Goal: Task Accomplishment & Management: Contribute content

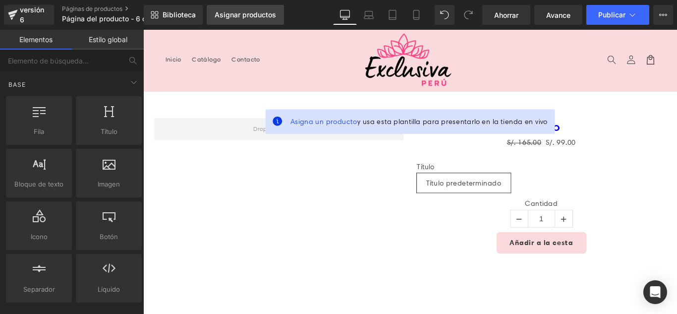
click at [266, 21] on link "Asignar productos" at bounding box center [245, 15] width 77 height 20
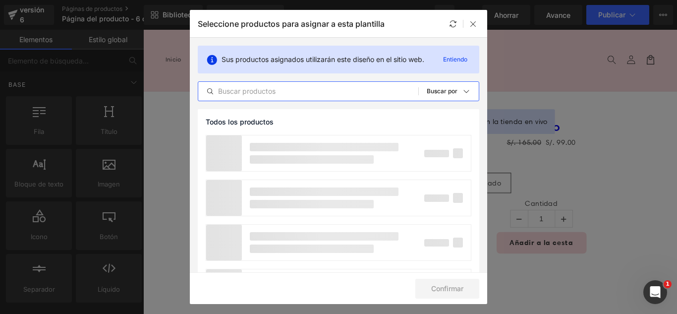
click at [296, 91] on input "text" at bounding box center [308, 91] width 220 height 12
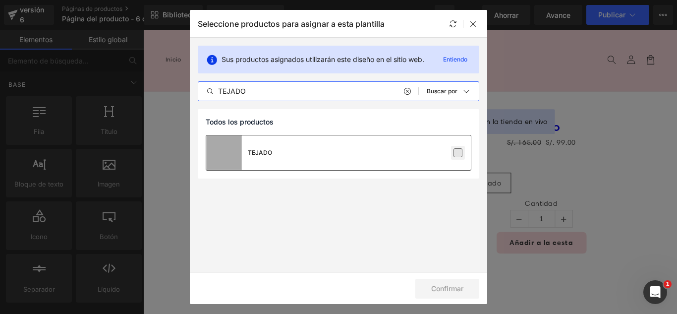
type input "TEJADO"
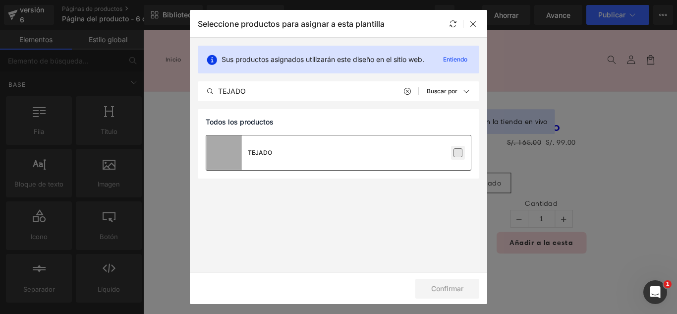
click at [460, 153] on label at bounding box center [457, 152] width 9 height 9
click at [458, 153] on input "checkbox" at bounding box center [458, 153] width 0 height 0
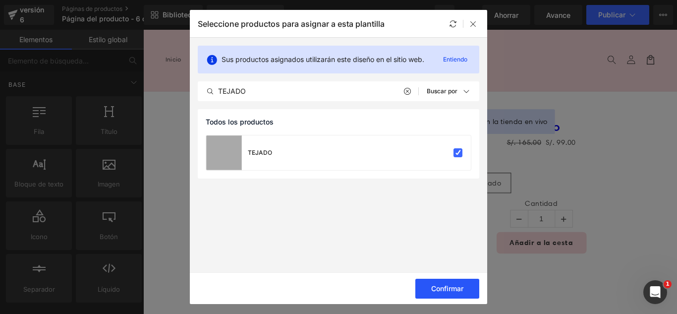
click at [455, 292] on button "Confirmar" at bounding box center [447, 288] width 64 height 20
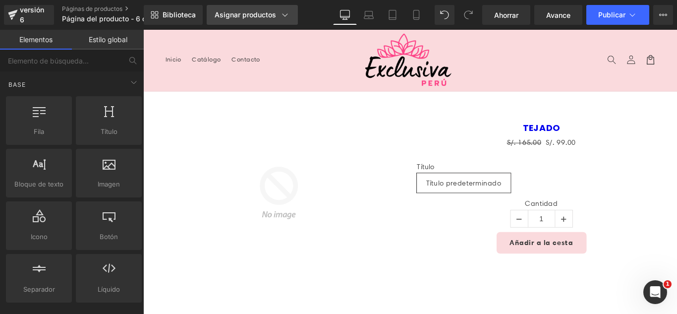
click at [269, 19] on div "Asignar productos" at bounding box center [252, 15] width 75 height 10
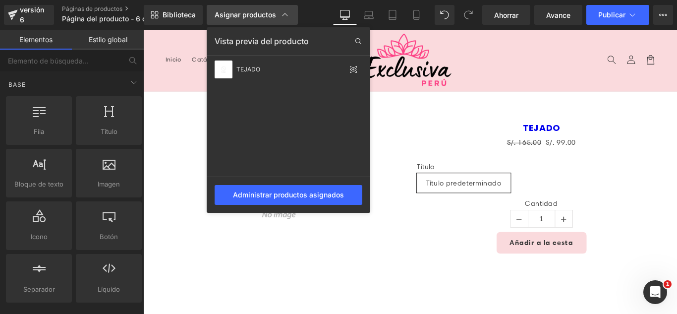
click at [268, 18] on font "Asignar productos" at bounding box center [245, 14] width 61 height 8
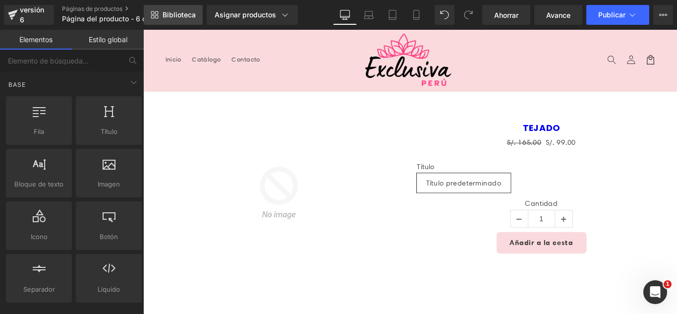
click at [181, 20] on link "Biblioteca" at bounding box center [173, 15] width 59 height 20
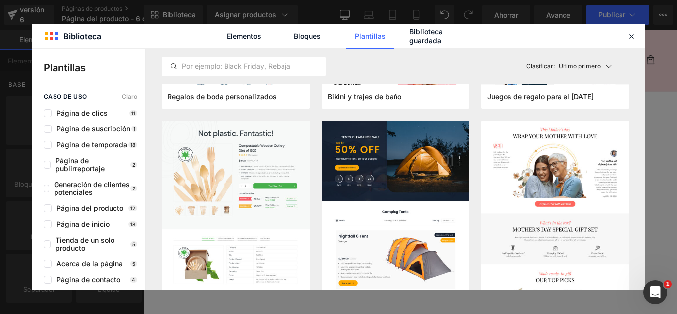
scroll to position [4410, 0]
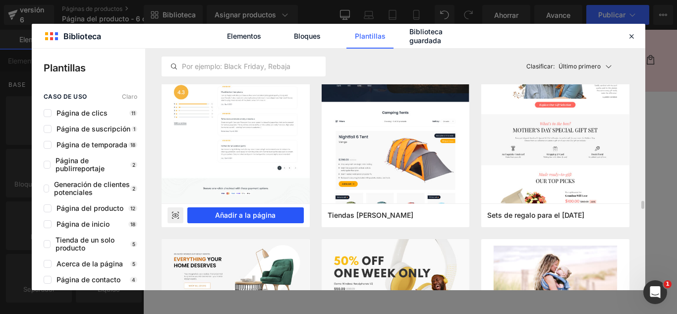
click at [266, 215] on font "Añadir a la página" at bounding box center [245, 215] width 60 height 8
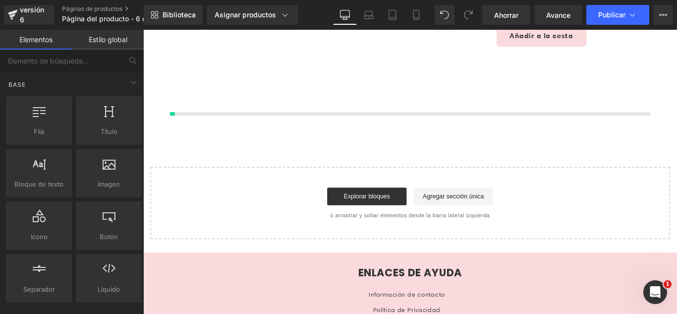
scroll to position [235, 0]
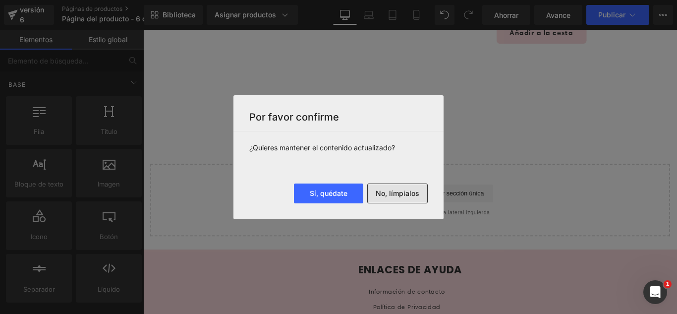
click at [403, 192] on font "No, límpialos" at bounding box center [398, 193] width 44 height 8
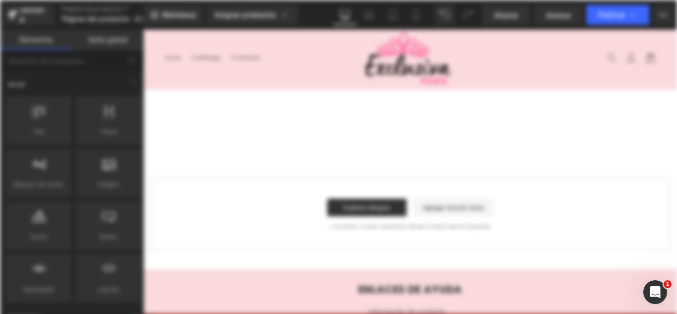
scroll to position [0, 0]
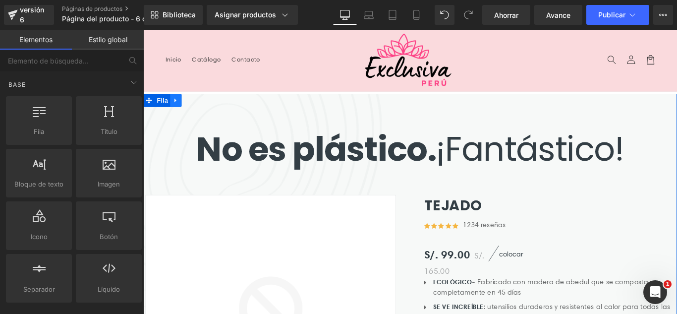
click at [177, 111] on icon at bounding box center [179, 109] width 7 height 7
click at [202, 108] on icon at bounding box center [205, 109] width 7 height 7
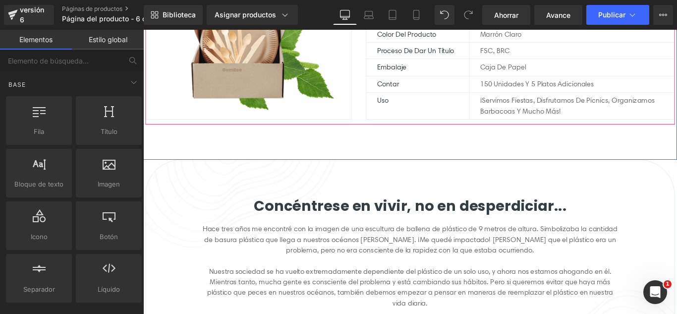
scroll to position [248, 0]
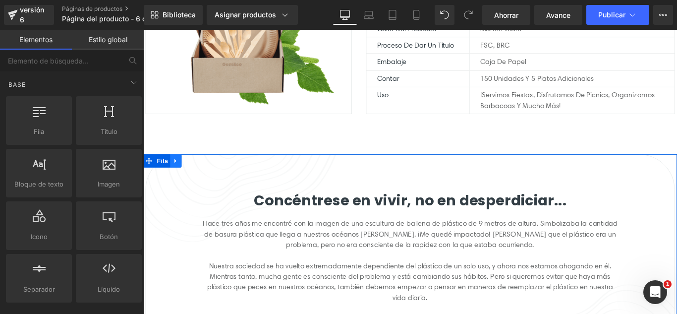
click at [176, 178] on icon at bounding box center [179, 176] width 7 height 7
click at [202, 175] on icon at bounding box center [205, 176] width 7 height 7
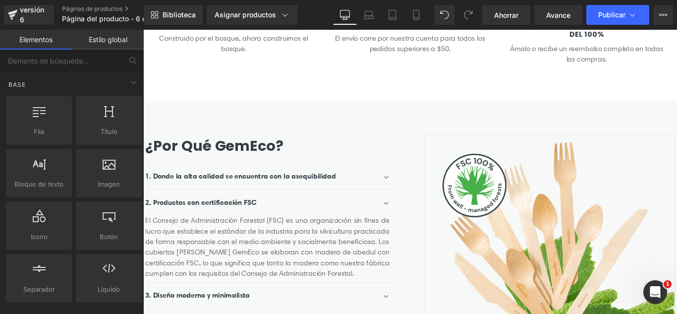
scroll to position [496, 0]
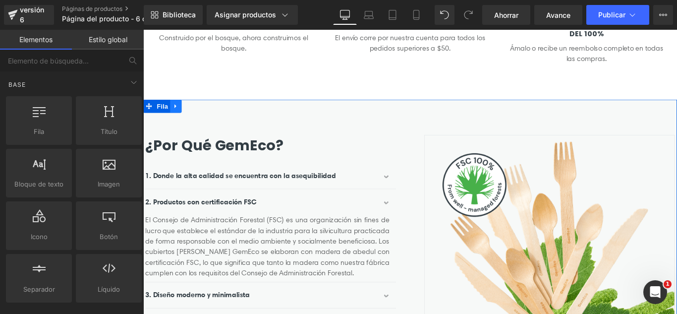
click at [176, 118] on icon at bounding box center [179, 115] width 7 height 7
click at [202, 118] on icon at bounding box center [205, 115] width 7 height 7
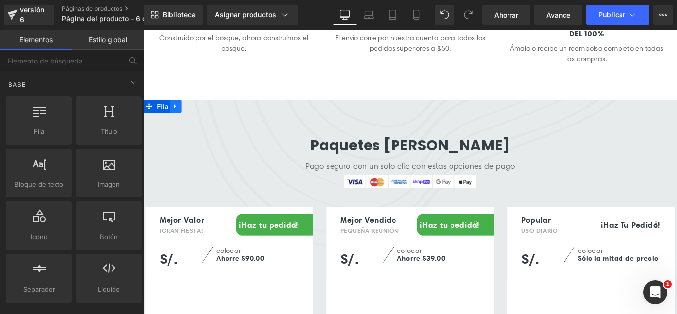
click at [178, 120] on link at bounding box center [179, 115] width 13 height 15
click at [202, 117] on icon at bounding box center [205, 115] width 7 height 7
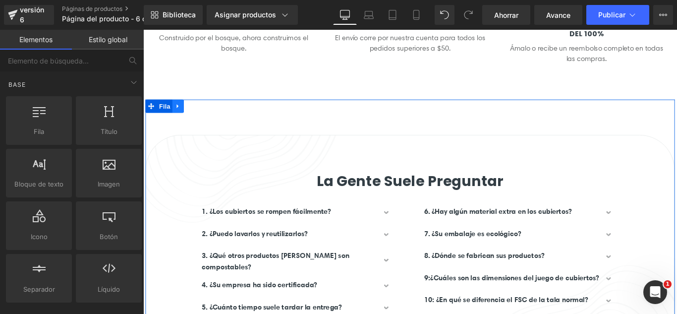
click at [179, 113] on icon at bounding box center [182, 115] width 7 height 7
click at [205, 113] on icon at bounding box center [208, 115] width 7 height 7
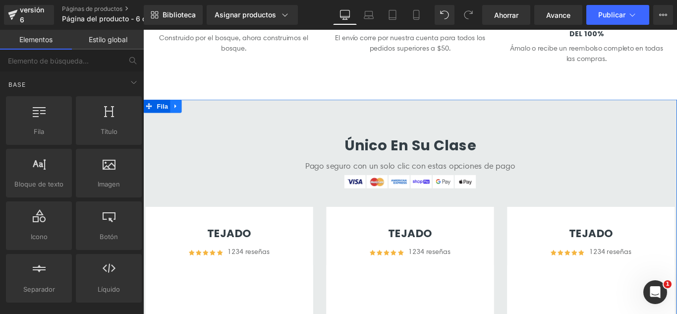
click at [182, 120] on link at bounding box center [179, 115] width 13 height 15
click at [202, 117] on icon at bounding box center [205, 115] width 7 height 7
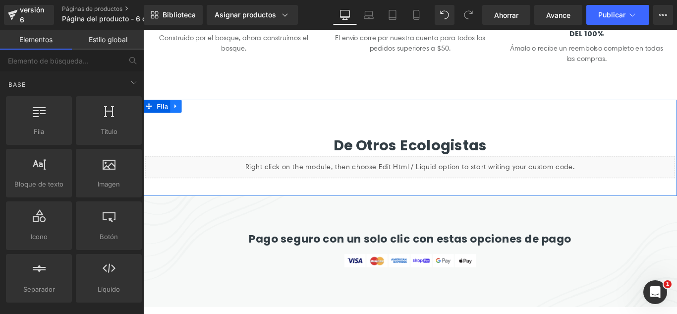
click at [180, 118] on link at bounding box center [179, 115] width 13 height 15
click at [199, 116] on link at bounding box center [205, 115] width 13 height 15
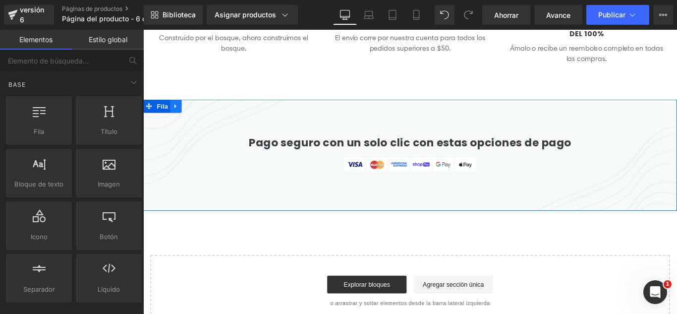
click at [180, 120] on link at bounding box center [179, 115] width 13 height 15
click at [202, 116] on icon at bounding box center [205, 115] width 7 height 7
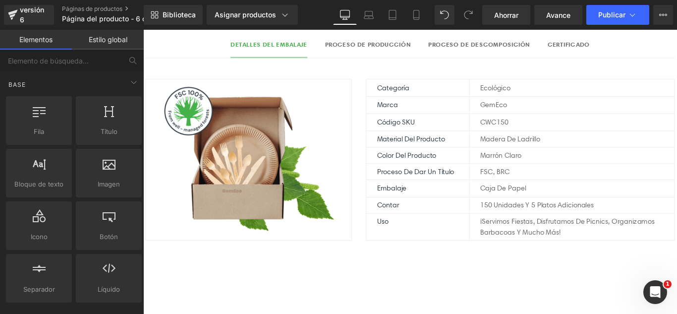
scroll to position [0, 0]
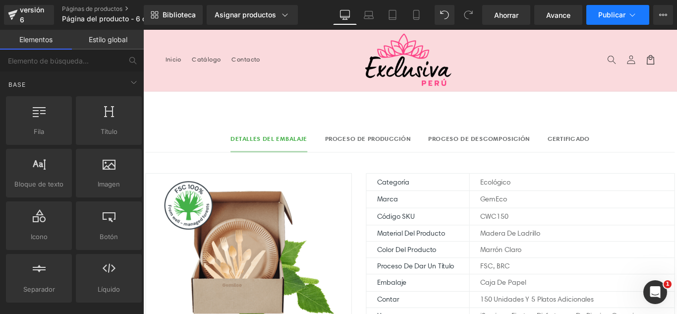
click at [640, 18] on button "Publicar" at bounding box center [617, 15] width 63 height 20
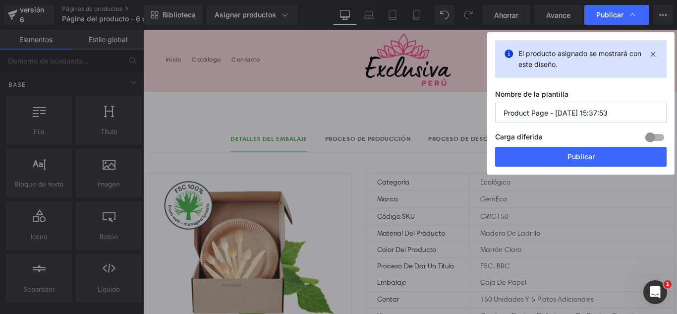
click at [620, 118] on input "Product Page - Sep 6, 15:37:53" at bounding box center [580, 113] width 171 height 20
click at [620, 117] on input "Product Page - Sep 6, 15:37:53" at bounding box center [580, 113] width 171 height 20
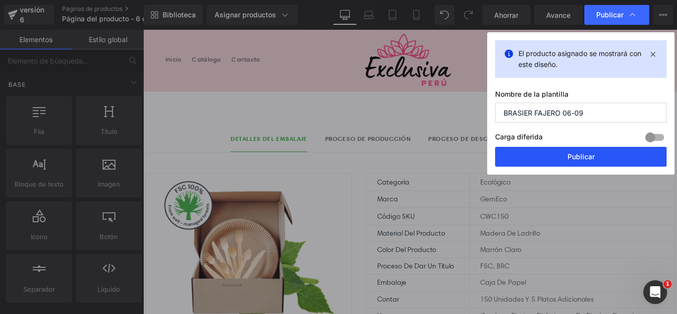
type input "BRASIER FAJERO 06-09"
click at [589, 155] on font "Publicar" at bounding box center [580, 156] width 27 height 8
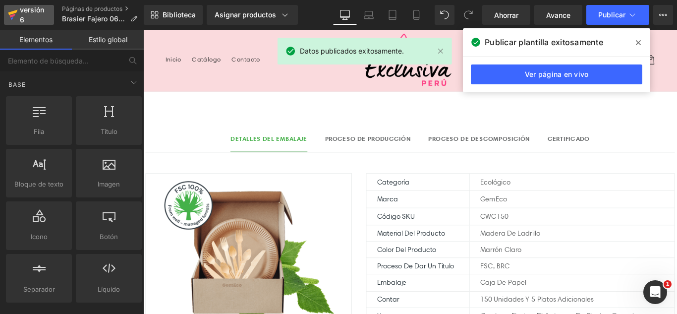
click at [31, 18] on div "versión 6" at bounding box center [33, 14] width 30 height 23
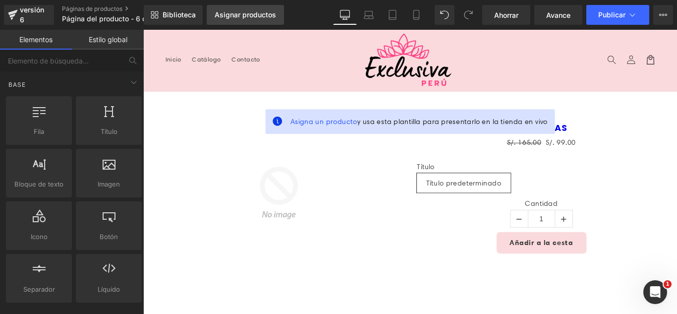
click at [247, 17] on font "Asignar productos" at bounding box center [245, 14] width 61 height 8
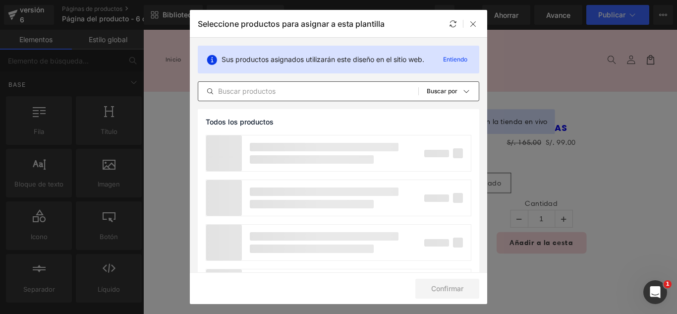
click at [315, 95] on input "text" at bounding box center [308, 91] width 220 height 12
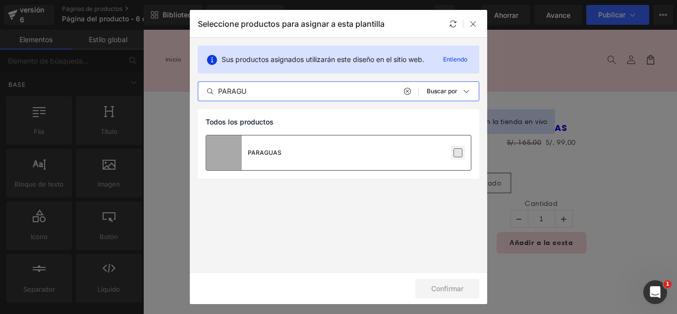
type input "PARAGU"
click at [458, 154] on label at bounding box center [457, 152] width 9 height 9
click at [458, 153] on input "checkbox" at bounding box center [458, 153] width 0 height 0
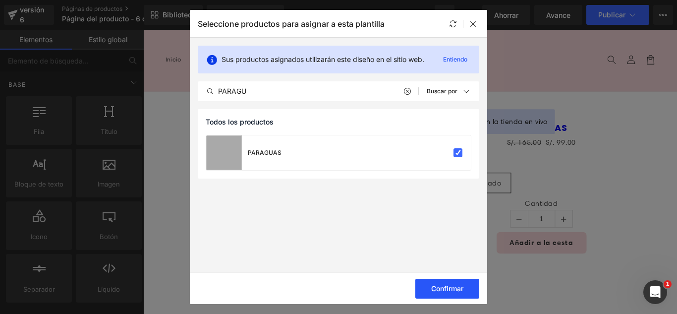
click at [454, 290] on font "Confirmar" at bounding box center [447, 288] width 32 height 8
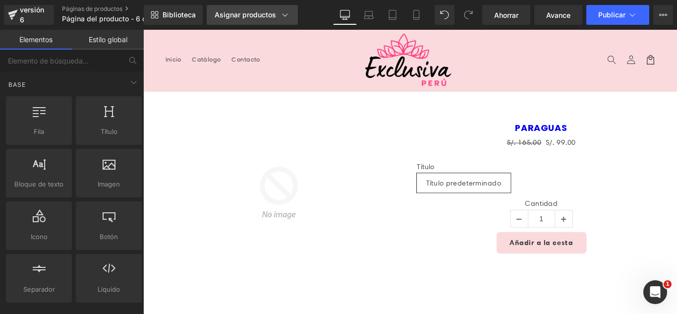
click at [249, 15] on font "Asignar productos" at bounding box center [245, 14] width 61 height 8
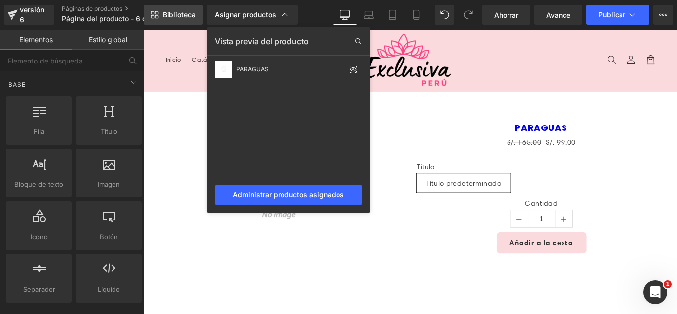
click at [174, 12] on font "Biblioteca" at bounding box center [179, 14] width 33 height 8
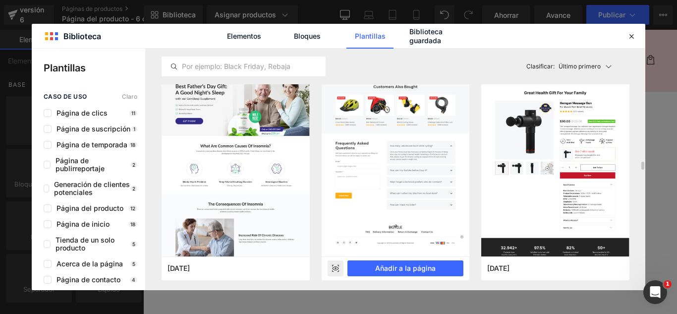
scroll to position [3320, 0]
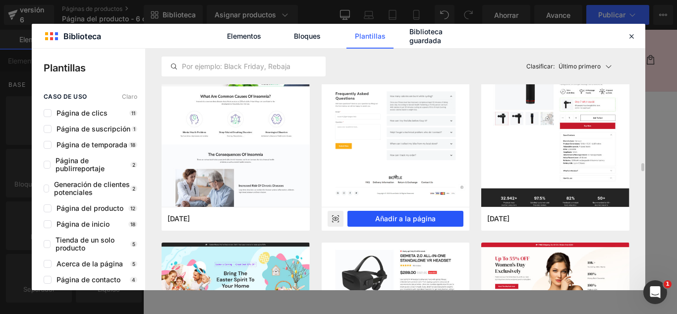
click at [413, 216] on font "Añadir a la página" at bounding box center [405, 218] width 60 height 8
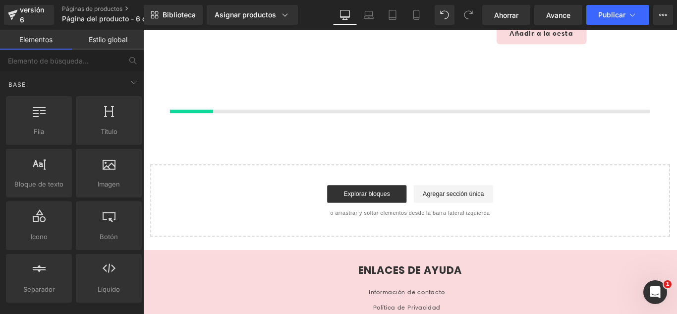
scroll to position [235, 0]
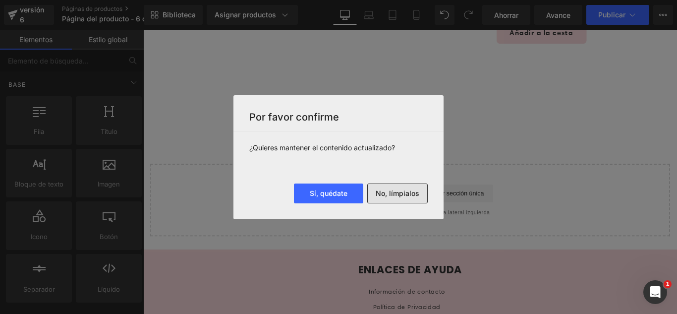
click at [411, 193] on font "No, límpialos" at bounding box center [398, 193] width 44 height 8
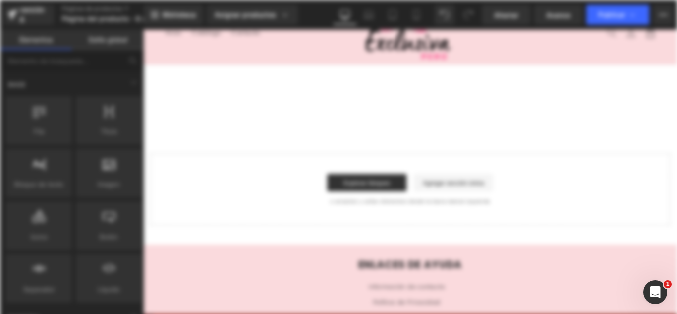
scroll to position [0, 0]
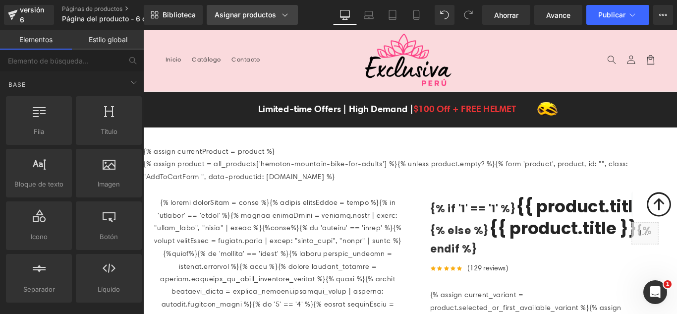
click at [284, 14] on icon at bounding box center [285, 15] width 10 height 10
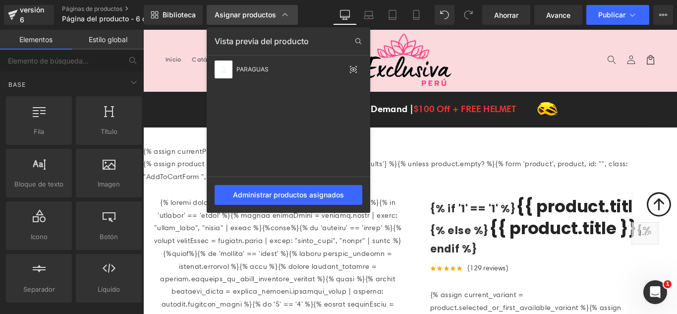
click at [182, 121] on div at bounding box center [410, 172] width 534 height 284
click at [477, 131] on div "Limited-time Offers | High Demand | $100 Off + FREE HELMET" at bounding box center [429, 119] width 313 height 24
click at [479, 131] on div "Limited-time Offers | High Demand | $100 Off + FREE HELMET" at bounding box center [429, 119] width 313 height 24
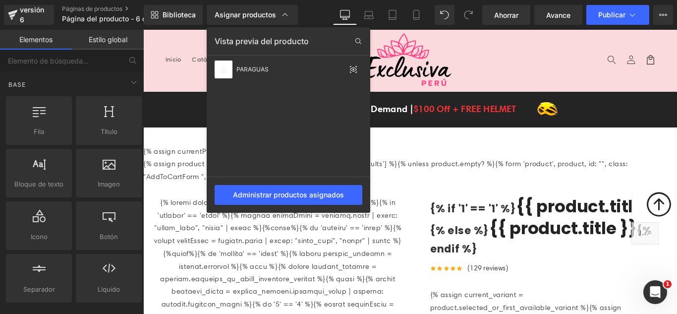
click at [247, 15] on font "Asignar productos" at bounding box center [245, 14] width 61 height 8
click at [284, 13] on icon at bounding box center [285, 15] width 10 height 10
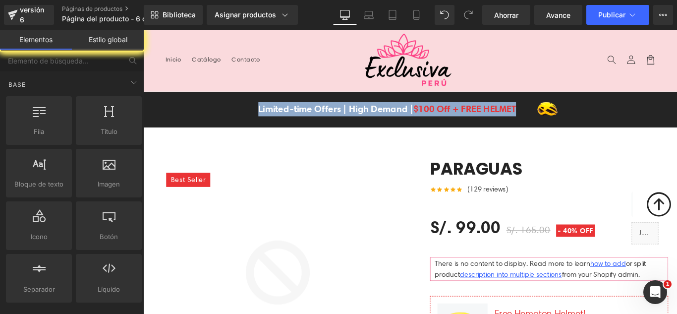
click at [173, 110] on div "Limited-time Offers | High Demand | $100 Off + FREE HELMET Text Block Image Row…" at bounding box center [443, 119] width 600 height 40
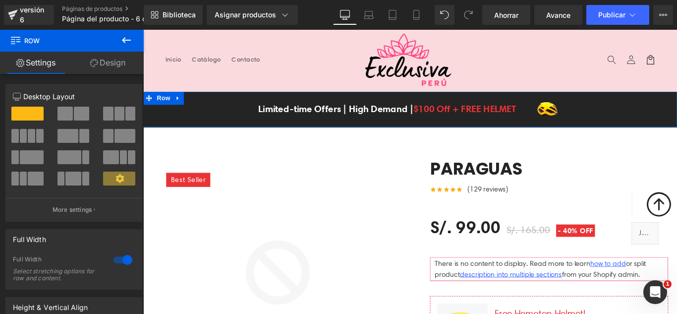
click at [179, 105] on icon at bounding box center [182, 106] width 7 height 7
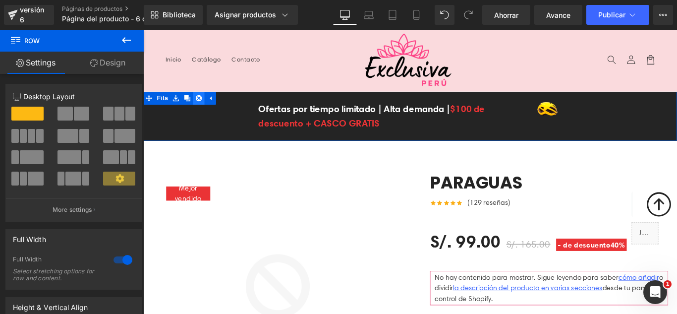
click at [202, 104] on icon at bounding box center [205, 106] width 7 height 7
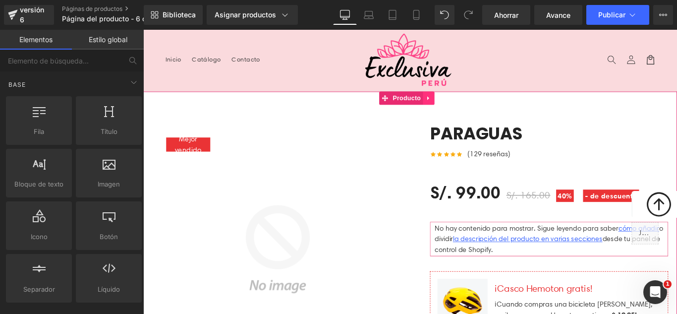
click at [460, 105] on link at bounding box center [463, 106] width 13 height 15
click at [465, 105] on link at bounding box center [470, 106] width 13 height 15
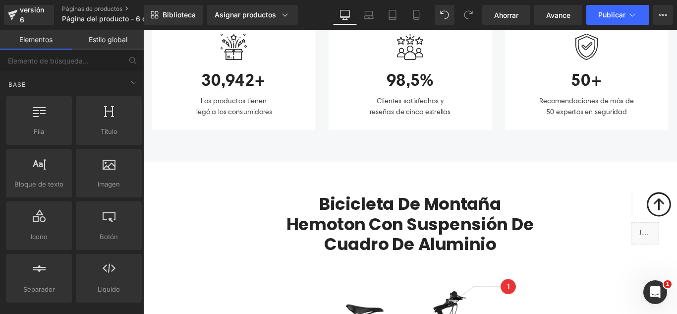
scroll to position [595, 0]
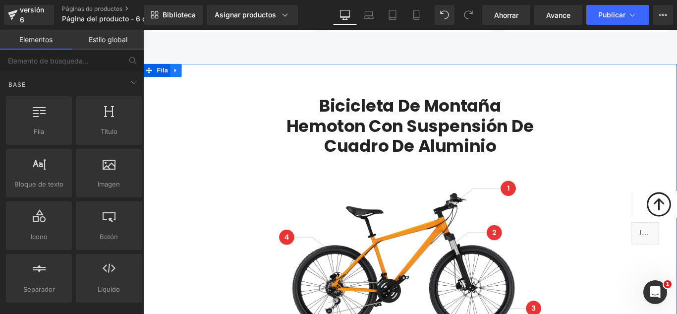
click at [177, 76] on icon at bounding box center [179, 75] width 7 height 7
click at [204, 77] on icon at bounding box center [205, 75] width 7 height 7
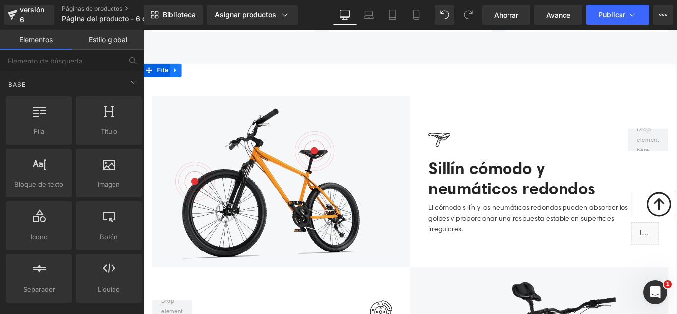
click at [179, 78] on icon at bounding box center [179, 75] width 7 height 7
click at [203, 74] on icon at bounding box center [205, 75] width 7 height 7
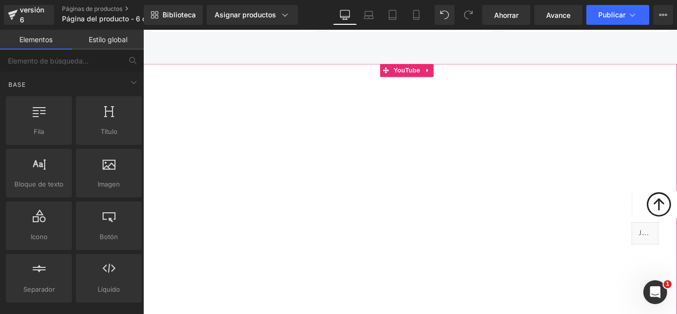
click at [464, 77] on div at bounding box center [443, 224] width 600 height 312
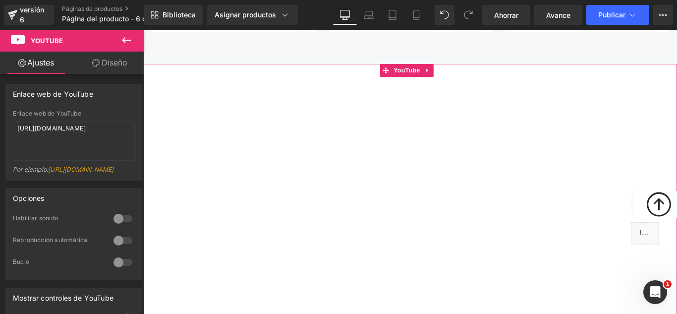
click at [464, 77] on div at bounding box center [443, 224] width 600 height 312
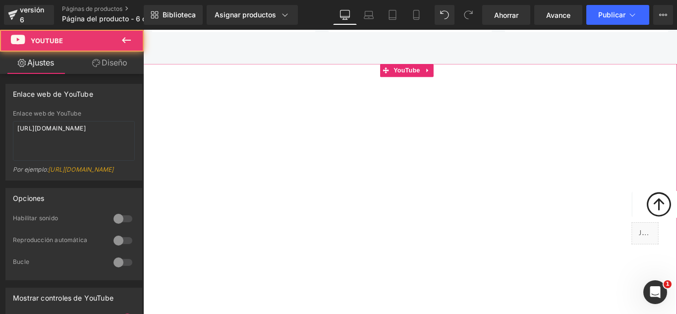
click at [462, 75] on div at bounding box center [443, 224] width 600 height 312
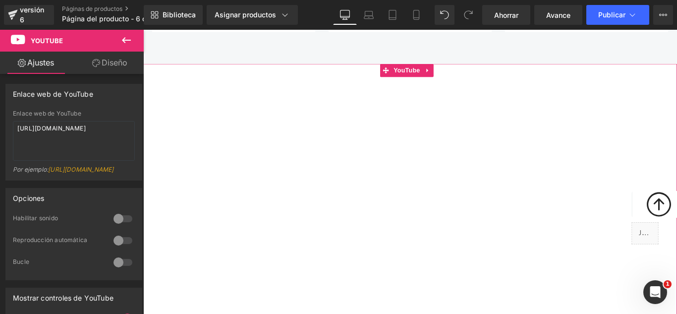
click at [463, 75] on div at bounding box center [443, 224] width 600 height 312
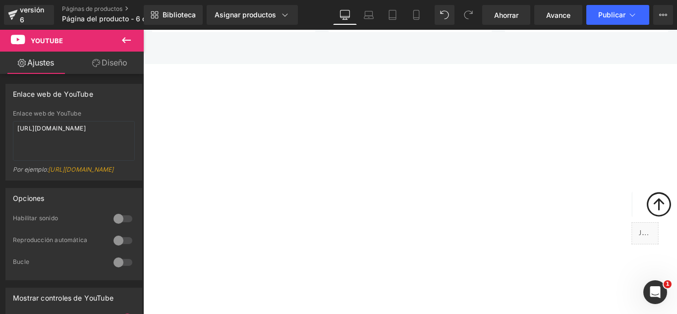
click at [127, 37] on icon at bounding box center [126, 40] width 12 height 12
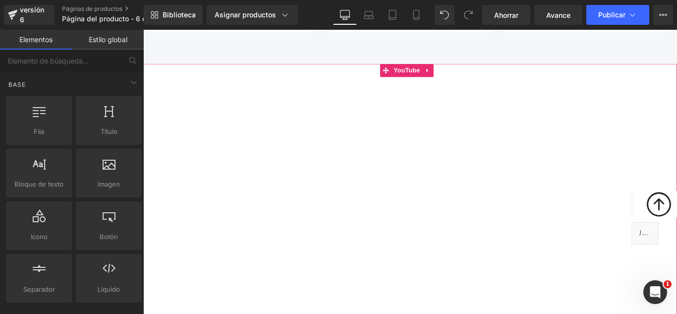
click at [462, 75] on div at bounding box center [443, 224] width 600 height 312
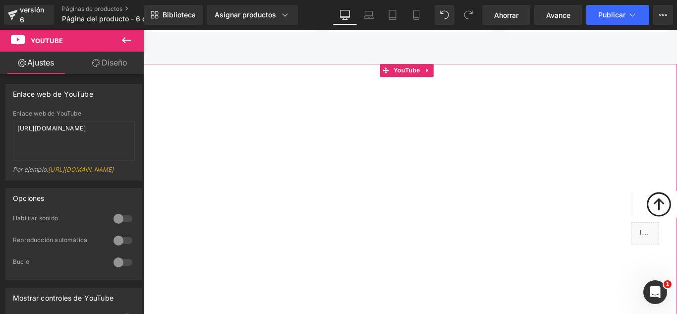
click at [465, 75] on div at bounding box center [443, 224] width 600 height 312
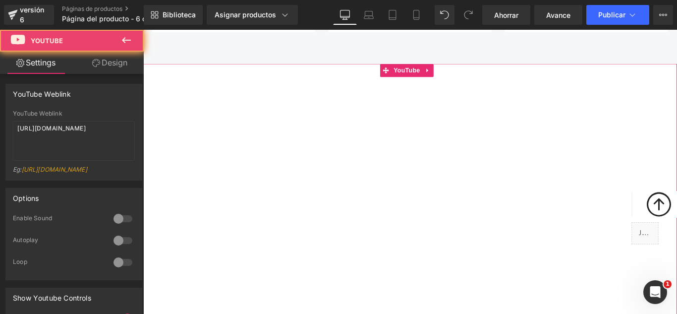
click at [465, 75] on div at bounding box center [443, 224] width 600 height 312
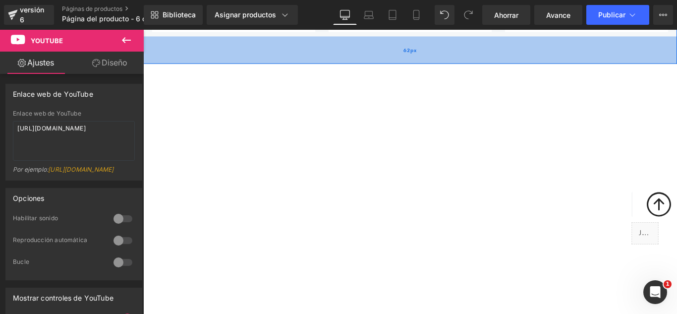
drag, startPoint x: 361, startPoint y: 40, endPoint x: 376, endPoint y: 49, distance: 17.3
click at [361, 40] on div "62px" at bounding box center [443, 52] width 600 height 31
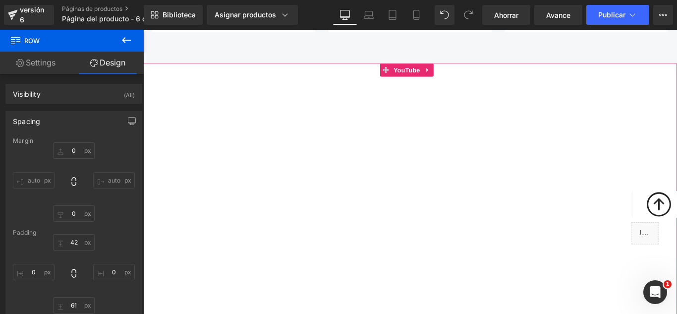
click at [461, 76] on div at bounding box center [443, 223] width 600 height 312
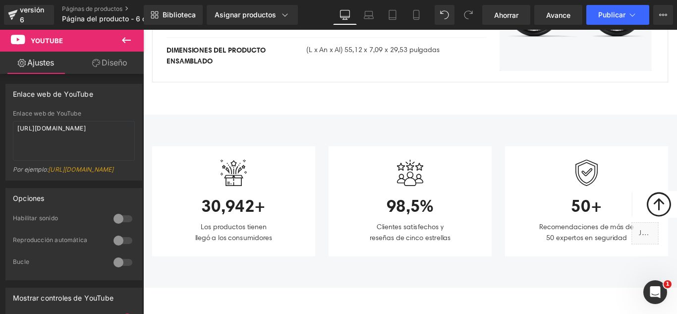
scroll to position [396, 0]
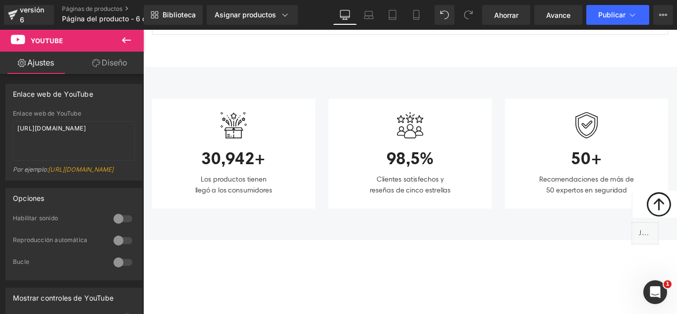
click at [512, 85] on div "Imagen 30,942+ Bloque de texto Los productos tienen llegó a los consumidores Bl…" at bounding box center [443, 168] width 600 height 194
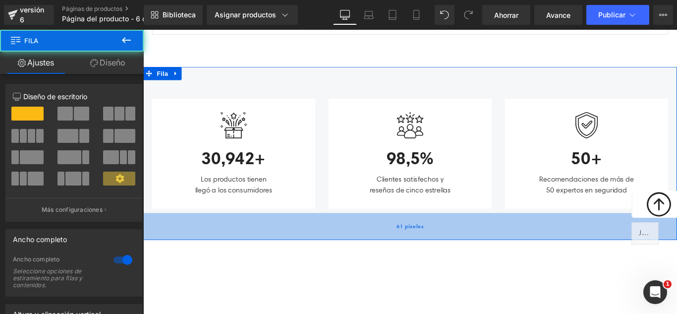
click at [402, 238] on div "61 píxeles" at bounding box center [443, 250] width 600 height 30
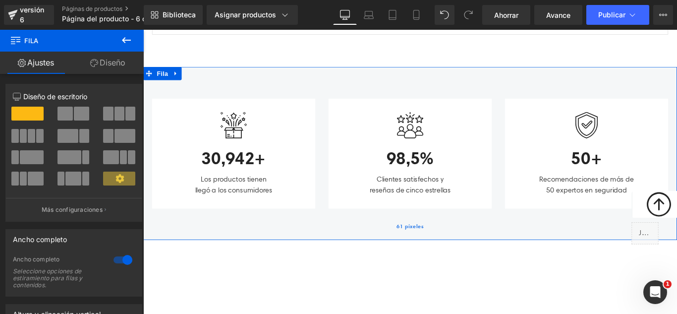
click at [294, 244] on div "61 píxeles" at bounding box center [443, 250] width 600 height 30
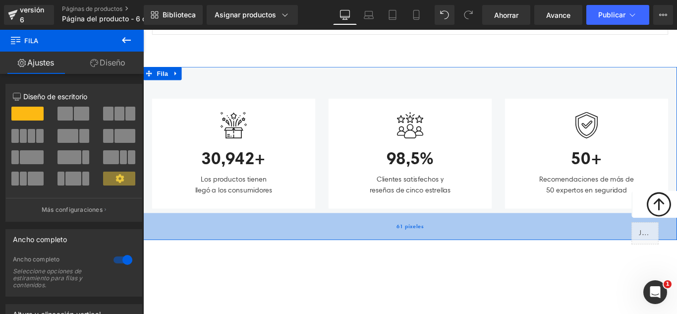
drag, startPoint x: 281, startPoint y: 246, endPoint x: 390, endPoint y: 259, distance: 110.2
click at [287, 247] on div "61 píxeles" at bounding box center [443, 250] width 600 height 30
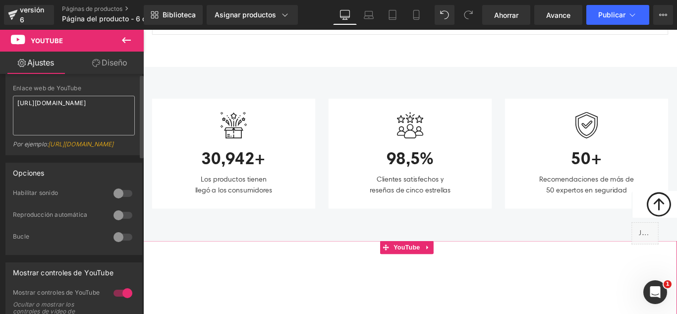
scroll to position [0, 0]
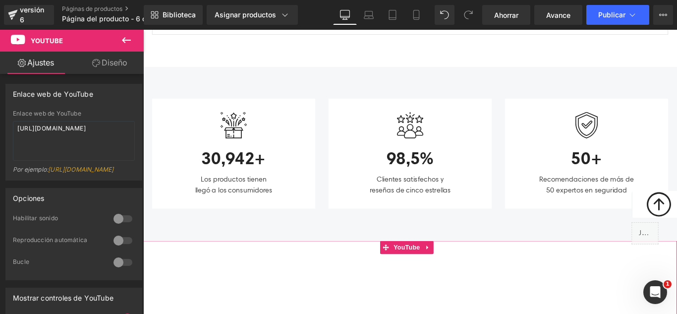
click at [108, 63] on font "Diseño" at bounding box center [115, 62] width 26 height 10
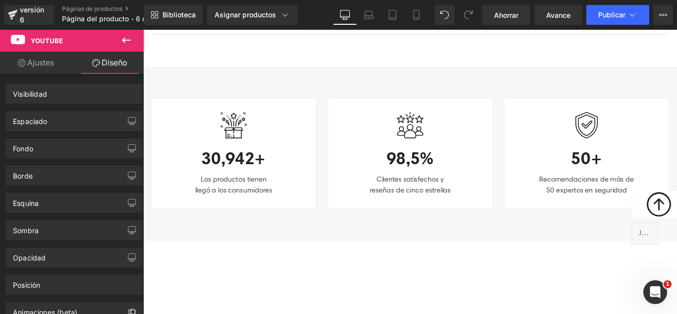
click at [39, 41] on font "YouTube" at bounding box center [47, 41] width 32 height 8
click at [15, 38] on icon at bounding box center [18, 39] width 14 height 9
click at [15, 37] on icon at bounding box center [18, 39] width 14 height 9
drag, startPoint x: 19, startPoint y: 38, endPoint x: 122, endPoint y: 60, distance: 105.9
click at [20, 38] on icon at bounding box center [18, 39] width 14 height 9
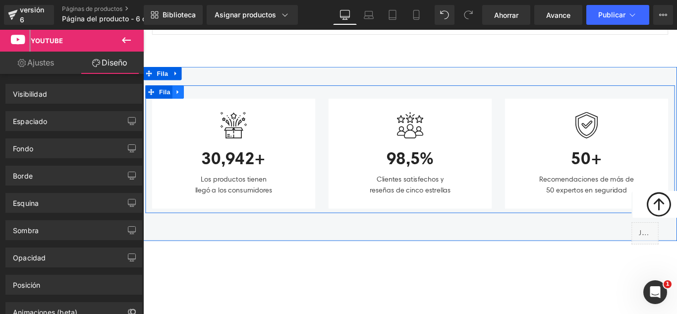
click at [179, 98] on icon at bounding box center [182, 99] width 7 height 7
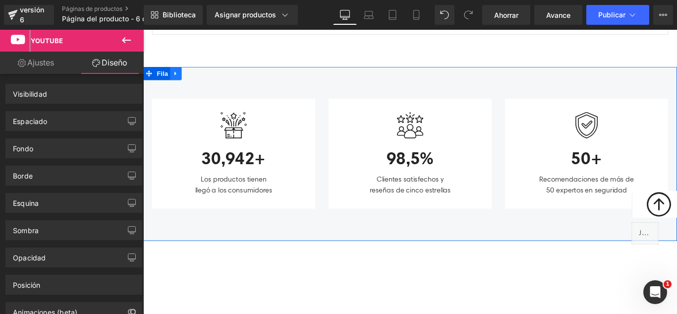
click at [178, 78] on icon at bounding box center [179, 79] width 2 height 4
click at [202, 80] on icon at bounding box center [205, 78] width 7 height 7
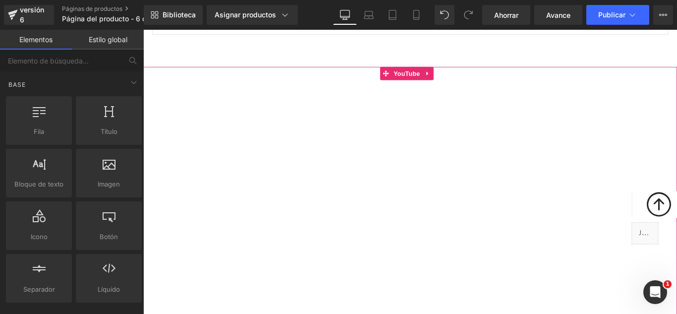
click at [459, 80] on div at bounding box center [443, 227] width 600 height 312
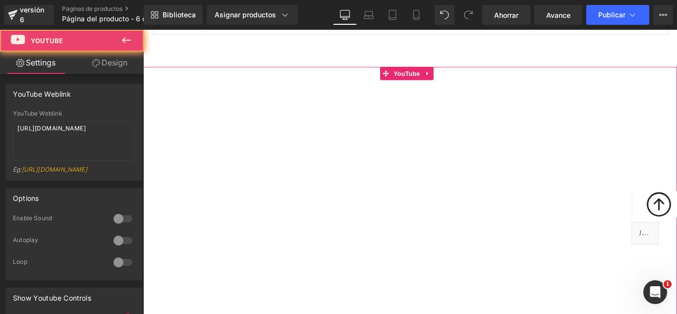
click at [462, 78] on div at bounding box center [443, 227] width 600 height 312
click at [462, 79] on div at bounding box center [443, 227] width 600 height 312
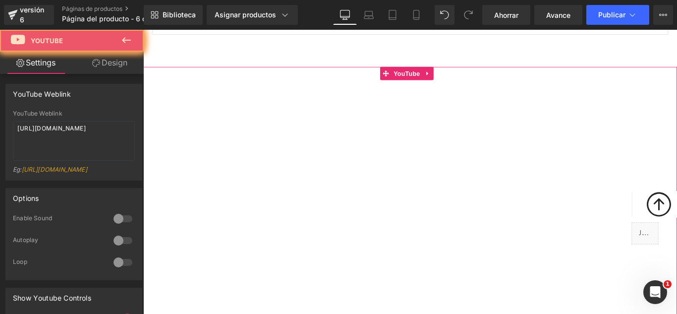
click at [462, 79] on div at bounding box center [443, 227] width 600 height 312
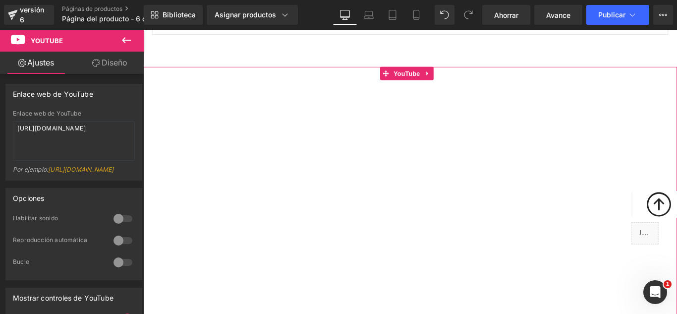
scroll to position [694, 0]
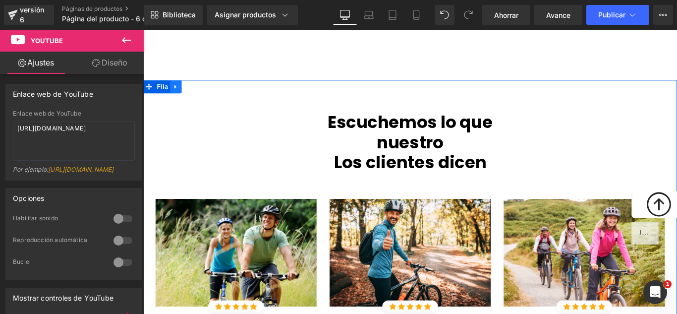
click at [178, 92] on icon at bounding box center [179, 93] width 7 height 7
click at [202, 96] on icon at bounding box center [205, 93] width 7 height 7
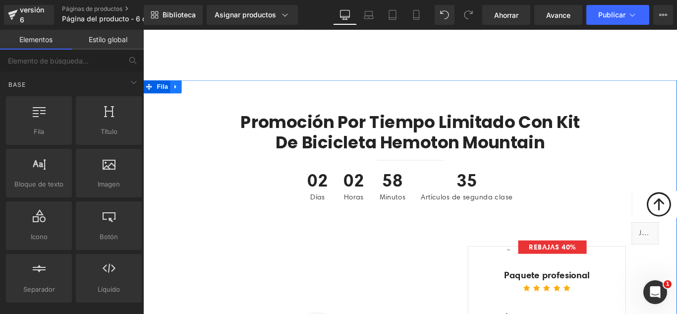
click at [178, 92] on icon at bounding box center [179, 93] width 7 height 7
click at [203, 95] on icon at bounding box center [205, 93] width 7 height 7
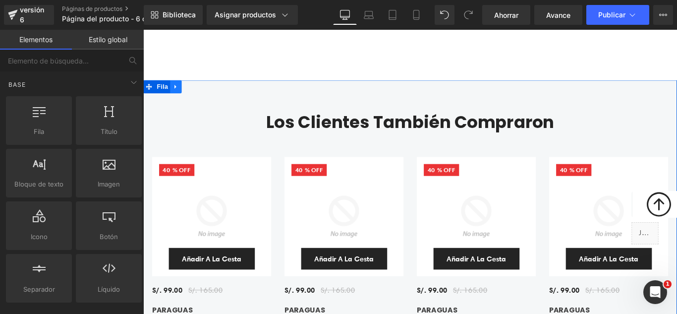
click at [176, 97] on icon at bounding box center [179, 93] width 7 height 7
click at [202, 96] on icon at bounding box center [205, 93] width 7 height 7
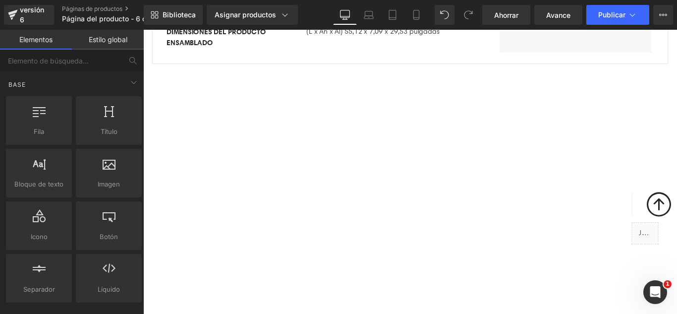
scroll to position [347, 0]
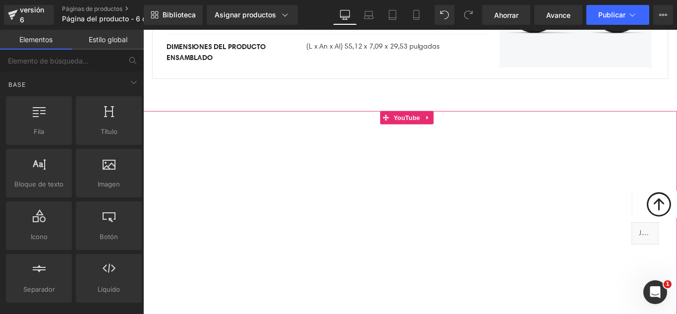
click at [462, 130] on div at bounding box center [443, 277] width 600 height 312
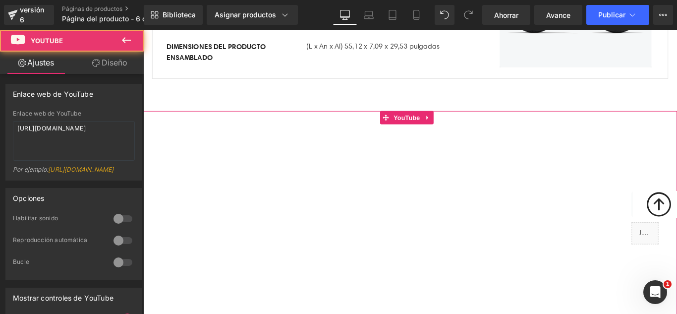
click at [461, 128] on div at bounding box center [443, 277] width 600 height 312
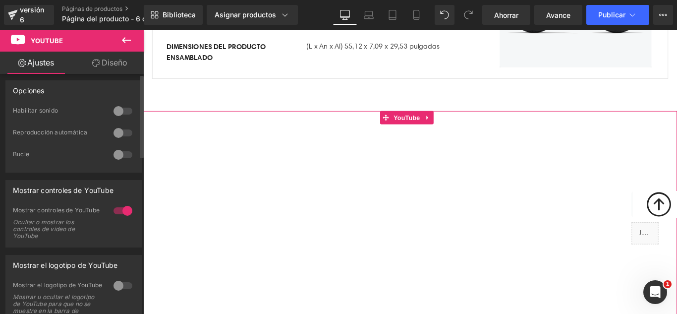
scroll to position [0, 0]
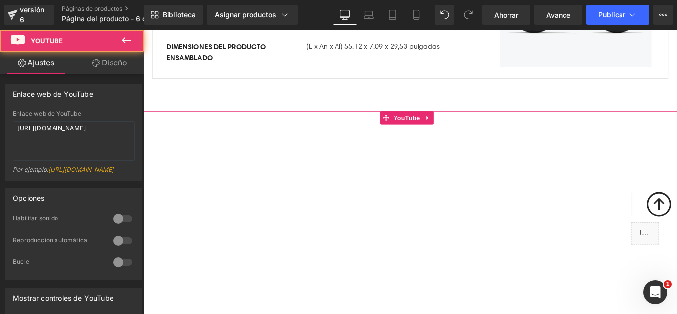
drag, startPoint x: 307, startPoint y: 136, endPoint x: 281, endPoint y: 148, distance: 28.8
click at [189, 146] on div at bounding box center [443, 277] width 600 height 312
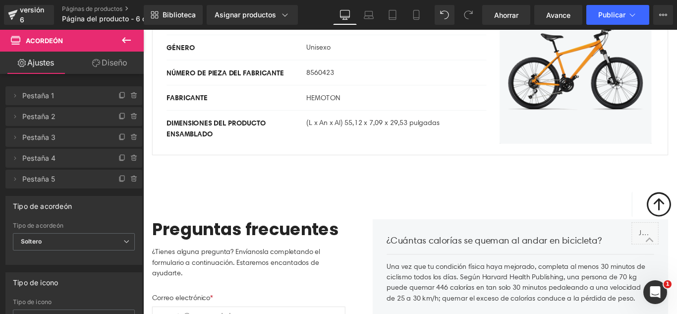
scroll to position [297, 0]
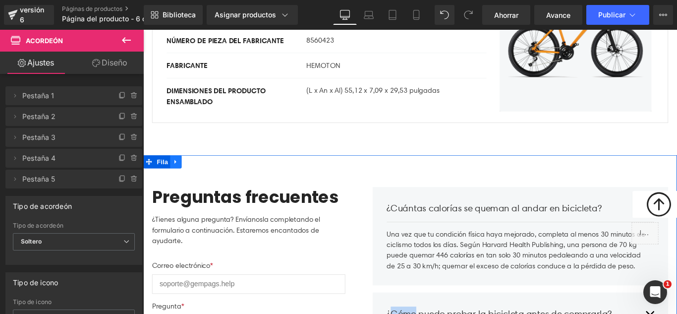
click at [178, 177] on icon at bounding box center [179, 178] width 2 height 4
click at [202, 177] on icon at bounding box center [205, 177] width 7 height 7
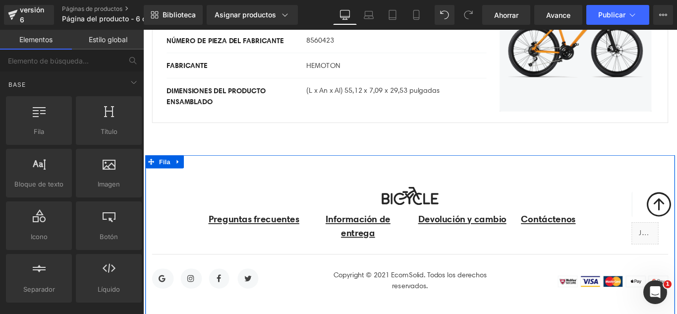
scroll to position [446, 0]
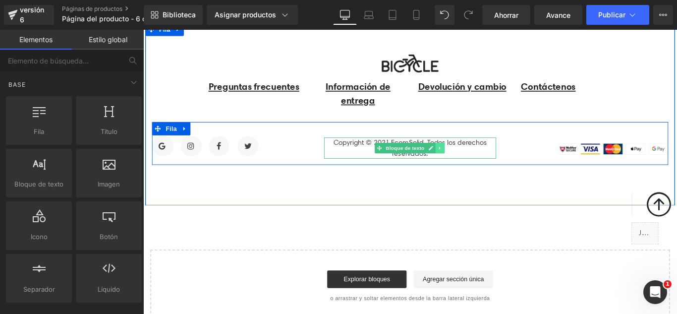
click at [475, 162] on icon at bounding box center [475, 162] width 1 height 3
click at [479, 162] on icon at bounding box center [481, 162] width 5 height 5
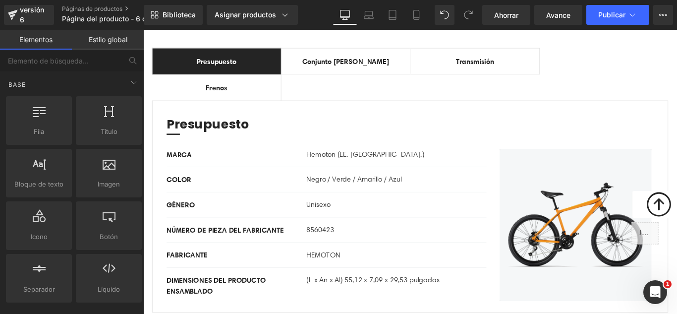
scroll to position [0, 0]
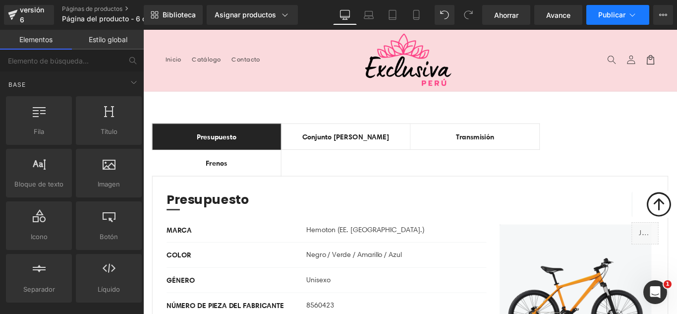
click at [639, 22] on button "Publicar" at bounding box center [617, 15] width 63 height 20
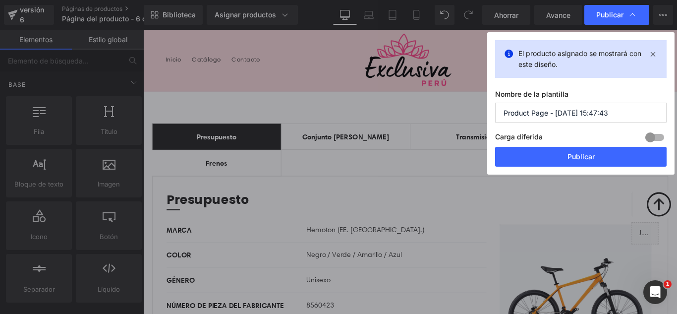
click at [626, 118] on input "Product Page - [DATE] 15:47:43" at bounding box center [580, 113] width 171 height 20
click at [626, 117] on input "Product Page - [DATE] 15:47:43" at bounding box center [580, 113] width 171 height 20
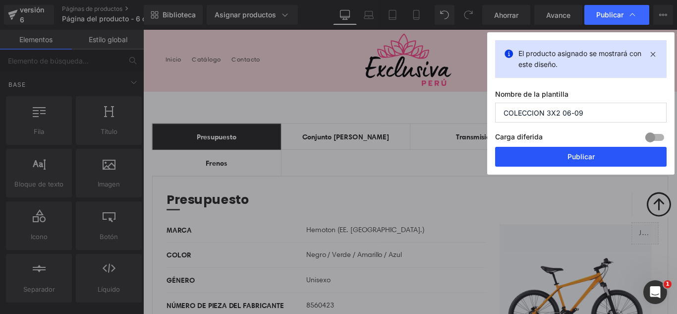
type input "COLECCION 3X2 06-09"
click at [590, 156] on font "Publicar" at bounding box center [580, 156] width 27 height 8
